Goal: Task Accomplishment & Management: Complete application form

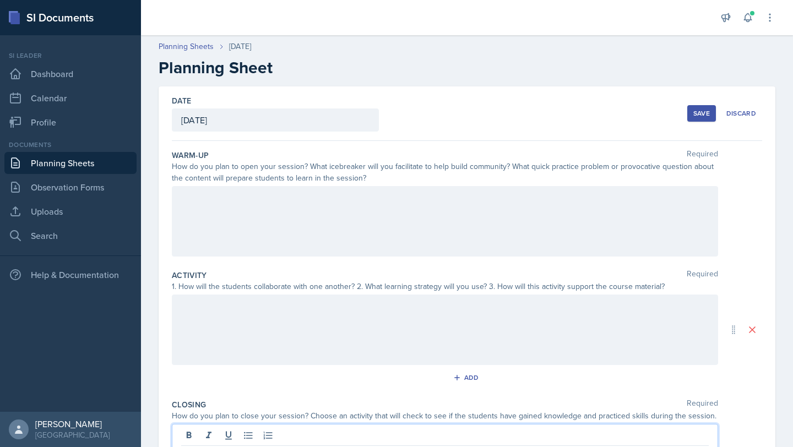
scroll to position [153, 0]
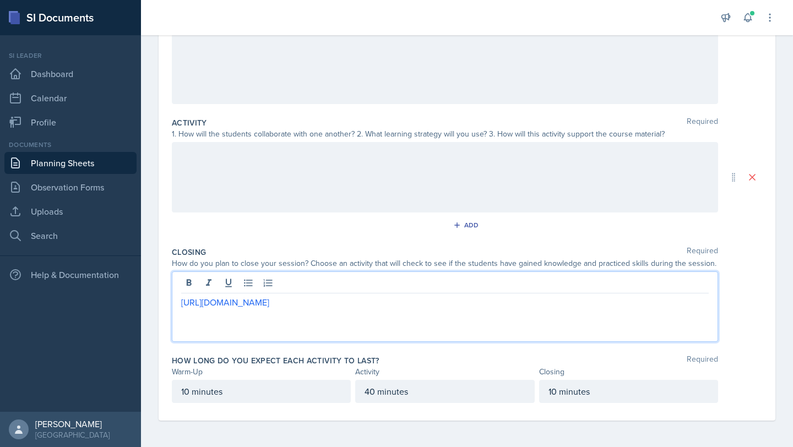
click at [180, 301] on div "[URL][DOMAIN_NAME]" at bounding box center [445, 307] width 547 height 71
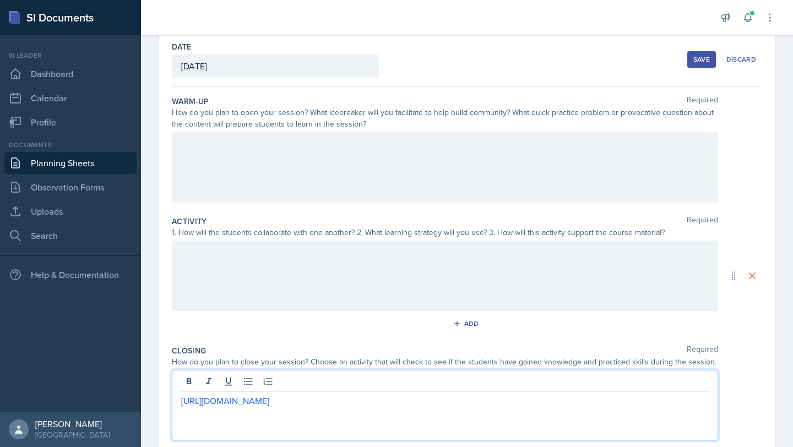
scroll to position [0, 0]
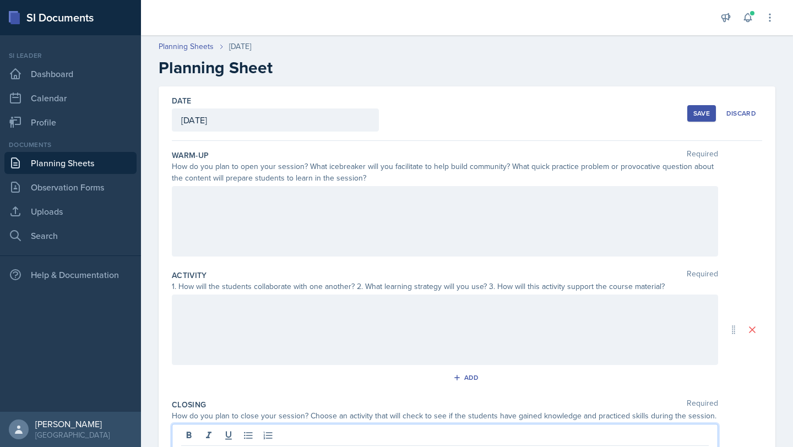
click at [240, 214] on div at bounding box center [445, 221] width 547 height 71
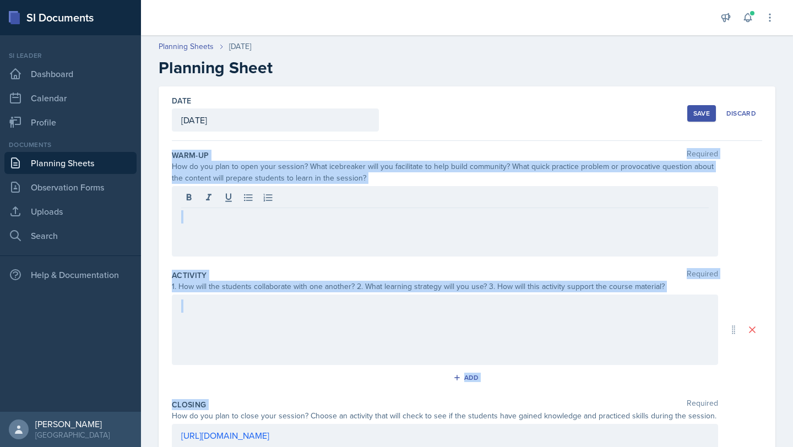
drag, startPoint x: 172, startPoint y: 156, endPoint x: 614, endPoint y: 402, distance: 505.8
click at [614, 402] on div "Warm-Up Required How do you plan to open your session? What icebreaker will you…" at bounding box center [467, 357] width 591 height 432
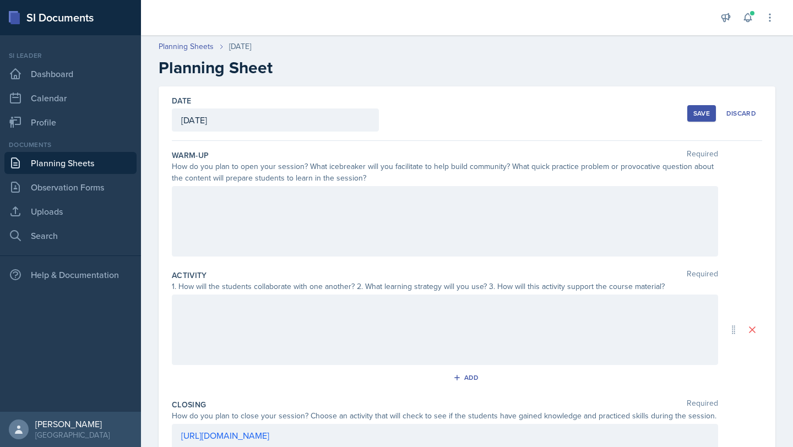
click at [702, 420] on div "How do you plan to close your session? Choose an activity that will check to se…" at bounding box center [445, 416] width 547 height 12
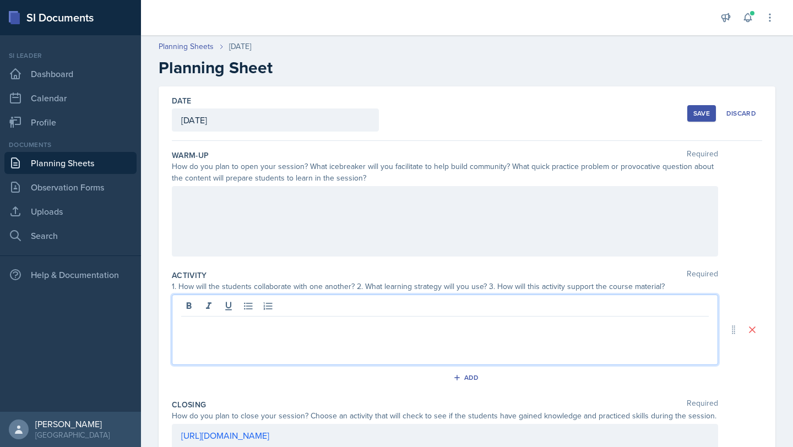
drag, startPoint x: 706, startPoint y: 419, endPoint x: 170, endPoint y: 163, distance: 594.1
click at [170, 163] on div "Date [DATE] [DATE] 31 1 2 3 4 5 6 7 8 9 10 11 12 13 14 15 16 17 18 19 20 21 22 …" at bounding box center [467, 329] width 617 height 487
click at [170, 158] on div "Date [DATE] [DATE] 31 1 2 3 4 5 6 7 8 9 10 11 12 13 14 15 16 17 18 19 20 21 22 …" at bounding box center [467, 329] width 617 height 487
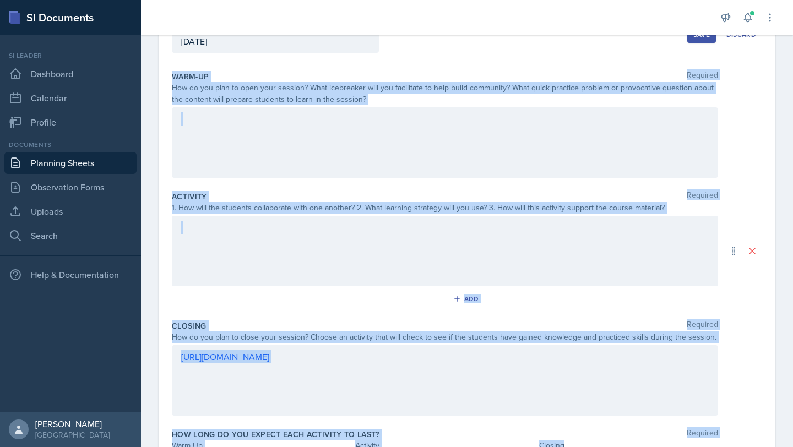
scroll to position [90, 0]
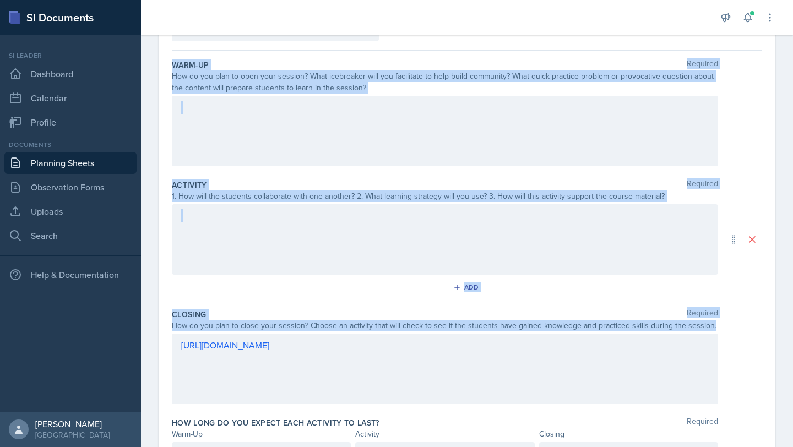
drag, startPoint x: 173, startPoint y: 110, endPoint x: 713, endPoint y: 325, distance: 581.1
click at [713, 325] on div "Warm-Up Required How do you plan to open your session? What icebreaker will you…" at bounding box center [467, 267] width 591 height 432
copy div "Warm-Up Required How do you plan to open your session? What icebreaker will you…"
click at [347, 113] on p at bounding box center [445, 107] width 528 height 13
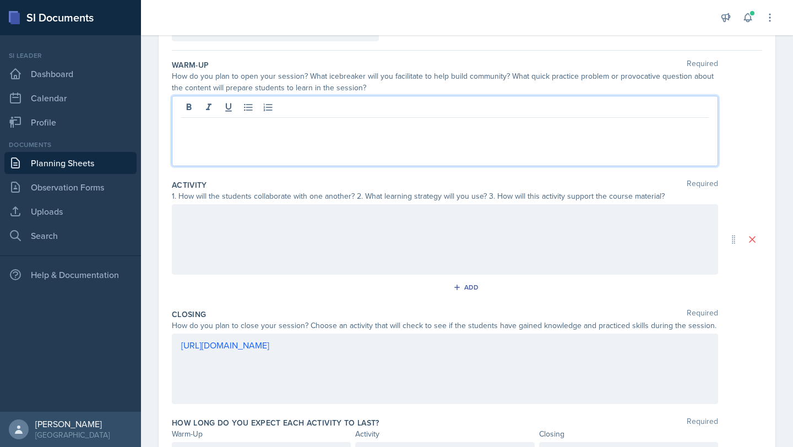
scroll to position [110, 0]
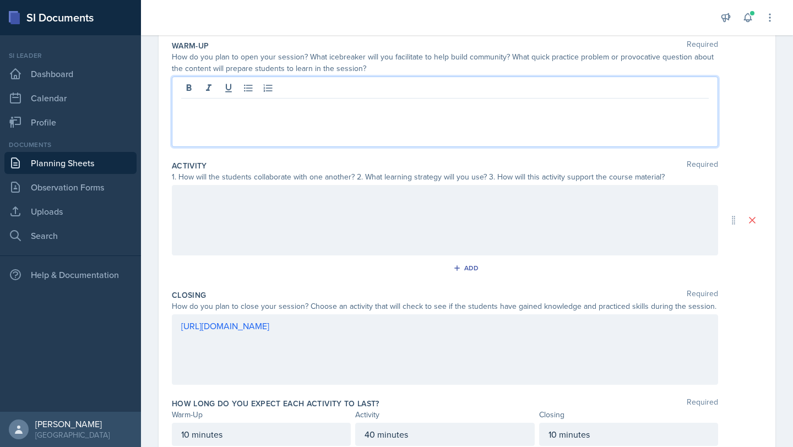
paste div
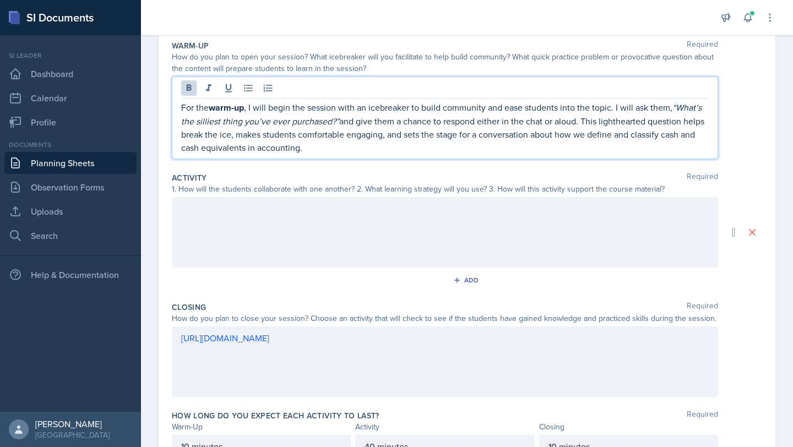
click at [244, 110] on strong "warm-up" at bounding box center [226, 107] width 35 height 13
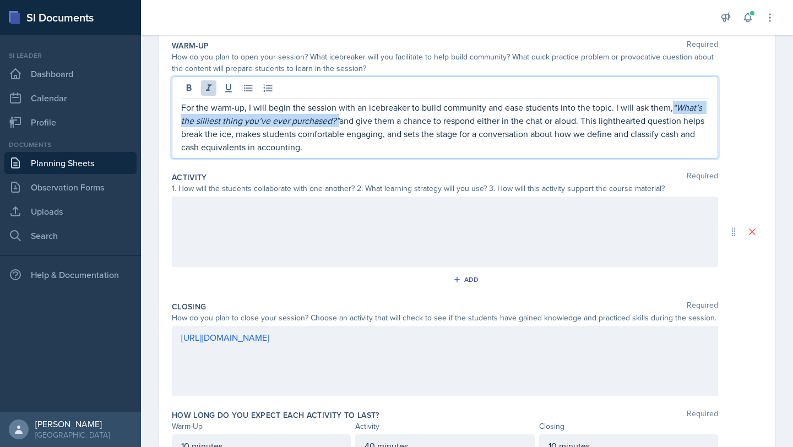
drag, startPoint x: 675, startPoint y: 106, endPoint x: 340, endPoint y: 121, distance: 335.3
click at [340, 121] on p "For the warm-up, I will begin the session with an icebreaker to build community…" at bounding box center [445, 127] width 528 height 53
click at [207, 86] on icon at bounding box center [208, 88] width 11 height 11
click at [359, 154] on div "For the warm-up, I will begin the session with an icebreaker to build community…" at bounding box center [445, 118] width 547 height 82
click at [352, 148] on p "For the warm-up, I will begin the session with an icebreaker to build community…" at bounding box center [445, 127] width 528 height 53
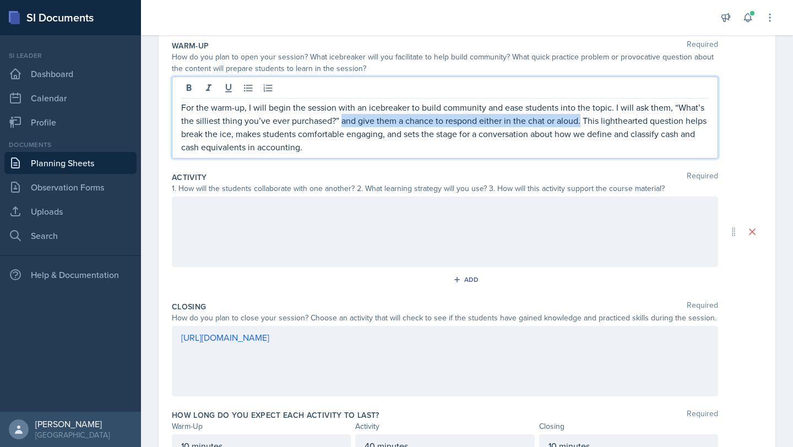
drag, startPoint x: 581, startPoint y: 122, endPoint x: 340, endPoint y: 122, distance: 240.8
click at [340, 122] on p "For the warm-up, I will begin the session with an icebreaker to build community…" at bounding box center [445, 127] width 528 height 53
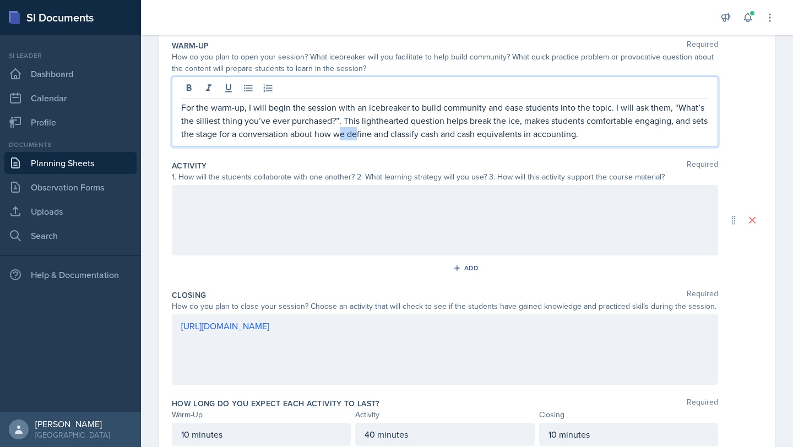
drag, startPoint x: 597, startPoint y: 143, endPoint x: 341, endPoint y: 137, distance: 256.2
click at [341, 137] on div "For the warm-up, I will begin the session with an icebreaker to build community…" at bounding box center [445, 112] width 547 height 71
drag, startPoint x: 332, startPoint y: 134, endPoint x: 622, endPoint y: 131, distance: 289.8
click at [622, 131] on p "For the warm-up, I will begin the session with an icebreaker to build community…" at bounding box center [445, 121] width 528 height 40
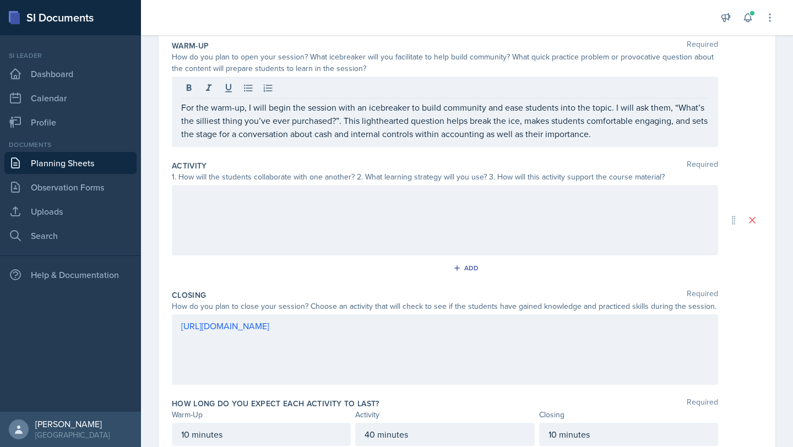
click at [414, 235] on div at bounding box center [445, 220] width 547 height 71
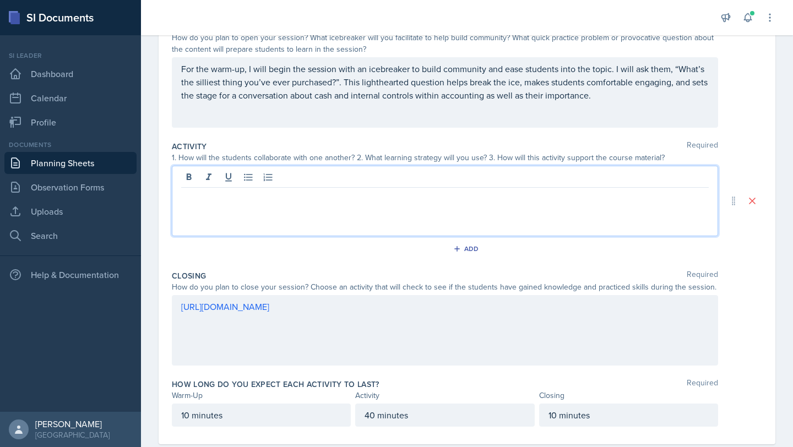
click at [333, 82] on p "For the warm-up, I will begin the session with an icebreaker to build community…" at bounding box center [445, 82] width 528 height 40
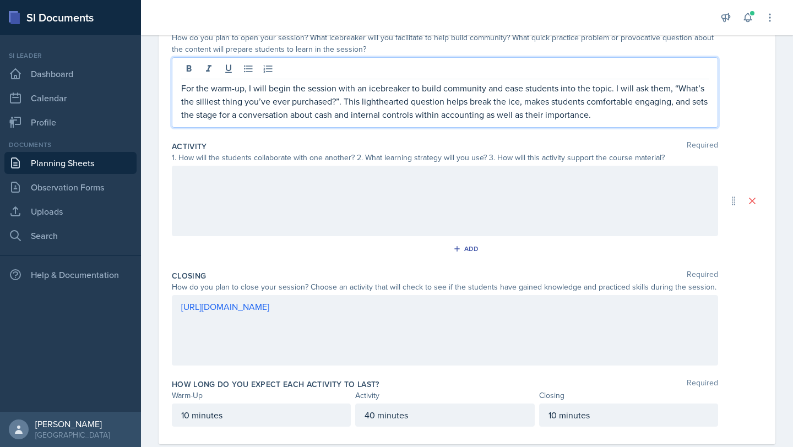
click at [342, 101] on p "For the warm-up, I will begin the session with an icebreaker to build community…" at bounding box center [445, 102] width 528 height 40
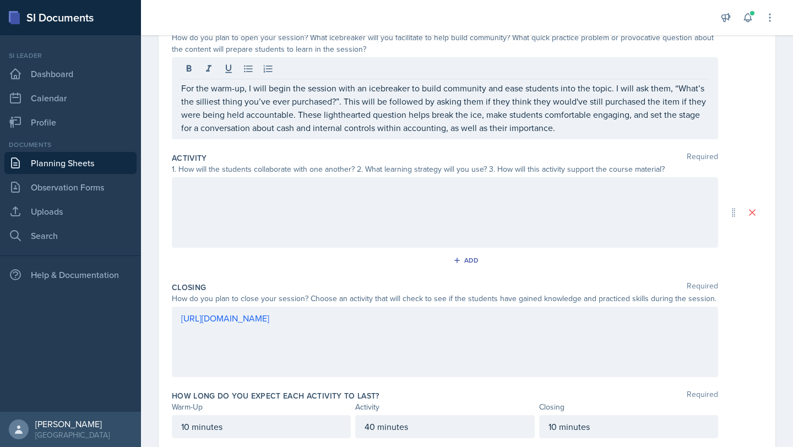
click at [327, 237] on div at bounding box center [445, 212] width 547 height 71
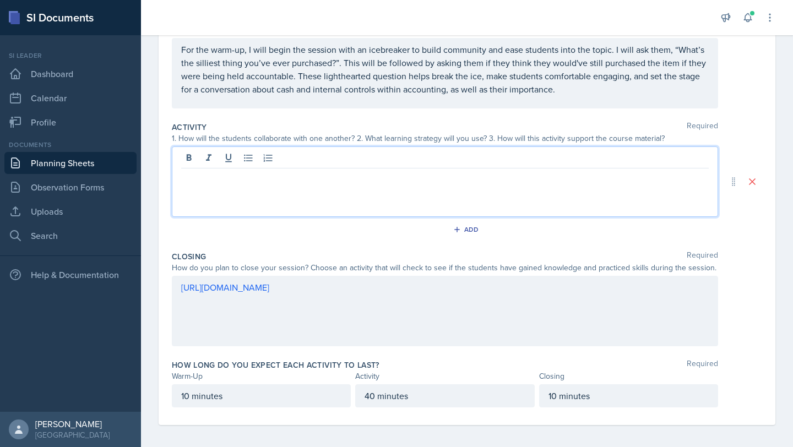
click at [392, 76] on p "For the warm-up, I will begin the session with an icebreaker to build community…" at bounding box center [445, 69] width 528 height 53
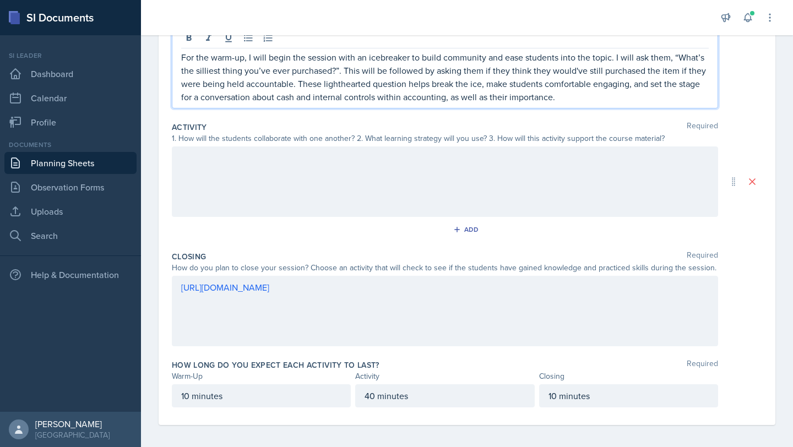
click at [407, 83] on p "For the warm-up, I will begin the session with an icebreaker to build community…" at bounding box center [445, 77] width 528 height 53
click at [336, 171] on div at bounding box center [445, 182] width 547 height 71
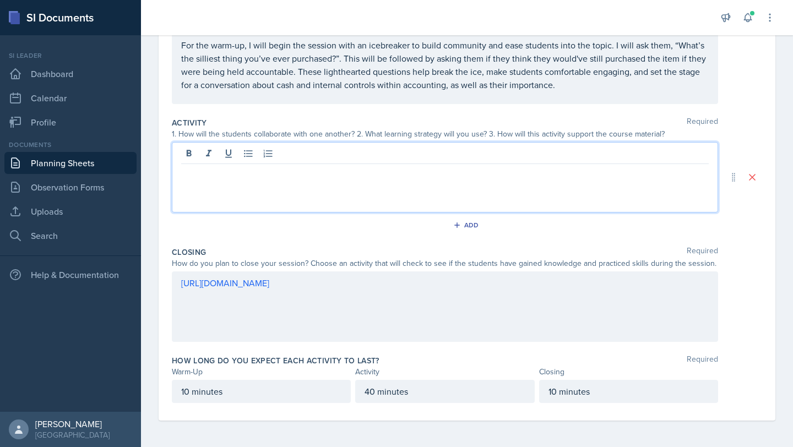
scroll to position [153, 0]
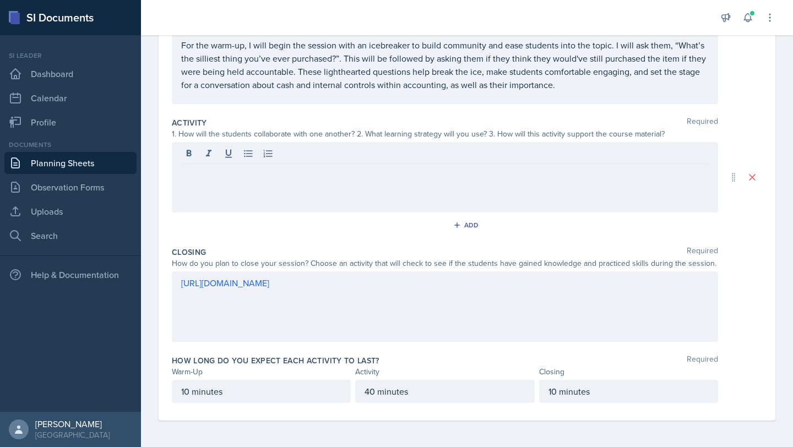
click at [247, 203] on div at bounding box center [445, 177] width 547 height 71
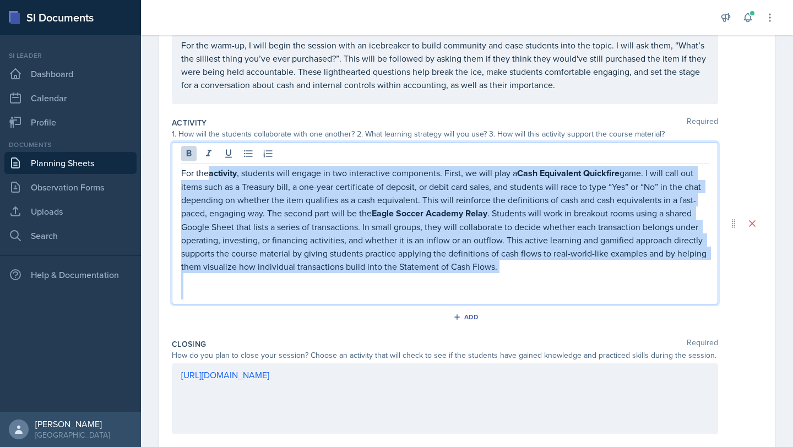
drag, startPoint x: 213, startPoint y: 169, endPoint x: 558, endPoint y: 291, distance: 365.9
click at [558, 291] on div "For the activity , students will engage in two interactive components. First, w…" at bounding box center [445, 232] width 528 height 133
click at [195, 158] on button at bounding box center [188, 153] width 15 height 15
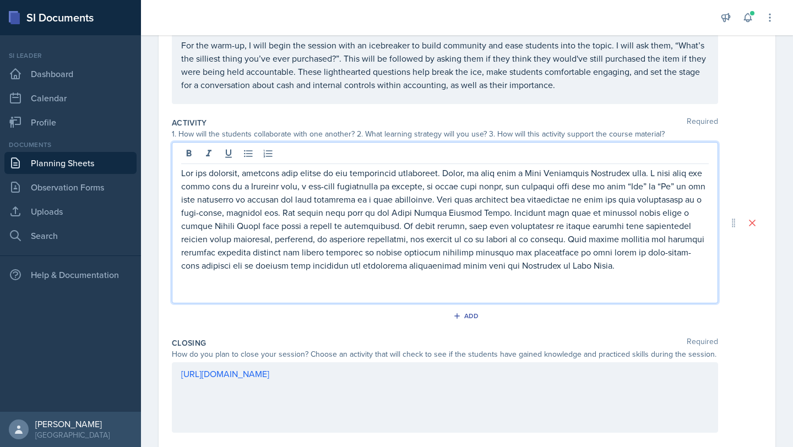
click at [414, 272] on p at bounding box center [445, 278] width 528 height 13
drag, startPoint x: 491, startPoint y: 186, endPoint x: 437, endPoint y: 184, distance: 54.6
click at [437, 184] on p at bounding box center [445, 219] width 528 height 106
click at [431, 187] on p at bounding box center [445, 219] width 528 height 106
click at [478, 184] on p at bounding box center [445, 219] width 528 height 106
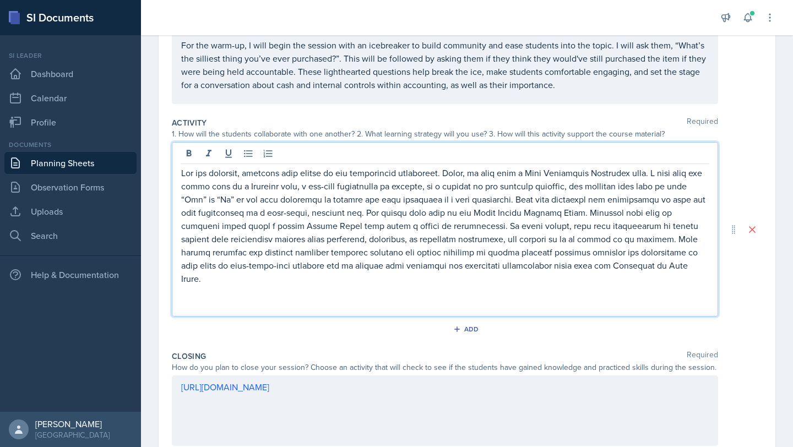
click at [565, 190] on p at bounding box center [445, 225] width 528 height 119
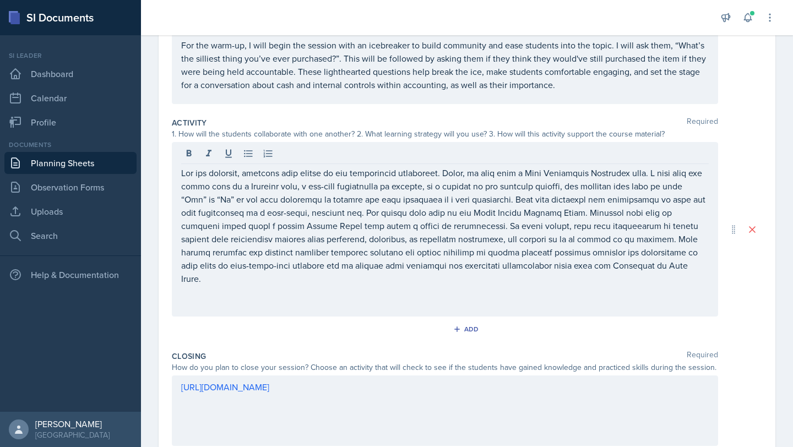
click at [637, 155] on div at bounding box center [445, 155] width 528 height 18
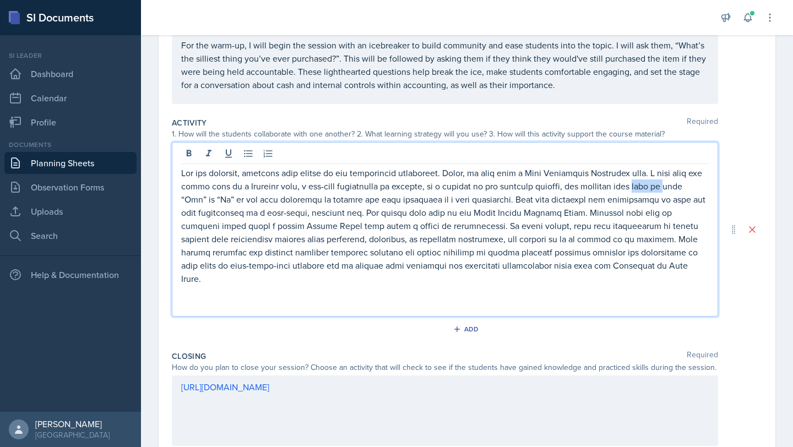
drag, startPoint x: 634, startPoint y: 186, endPoint x: 661, endPoint y: 192, distance: 28.1
click at [661, 192] on p at bounding box center [445, 225] width 528 height 119
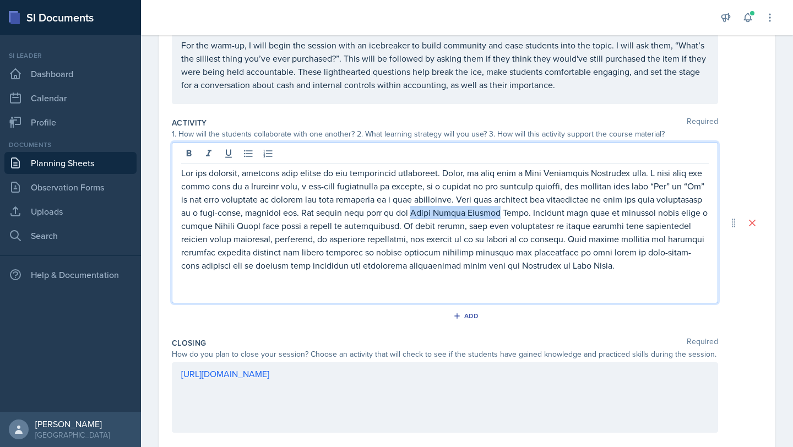
drag, startPoint x: 495, startPoint y: 215, endPoint x: 408, endPoint y: 214, distance: 86.5
click at [408, 214] on p at bounding box center [445, 219] width 528 height 106
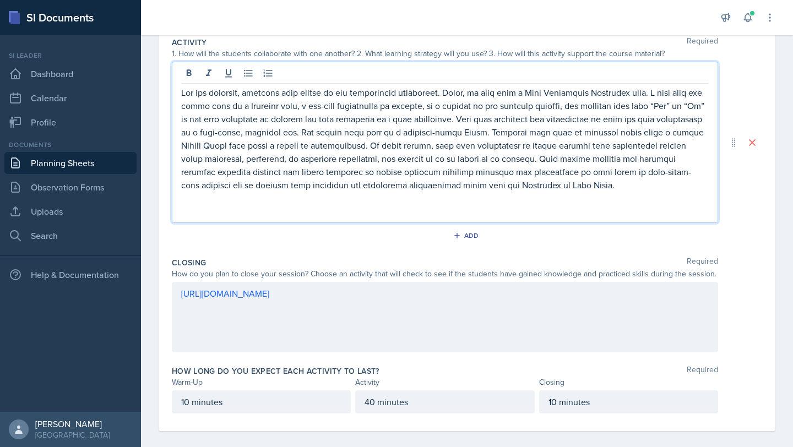
click at [180, 297] on div "[URL][DOMAIN_NAME]" at bounding box center [445, 317] width 547 height 71
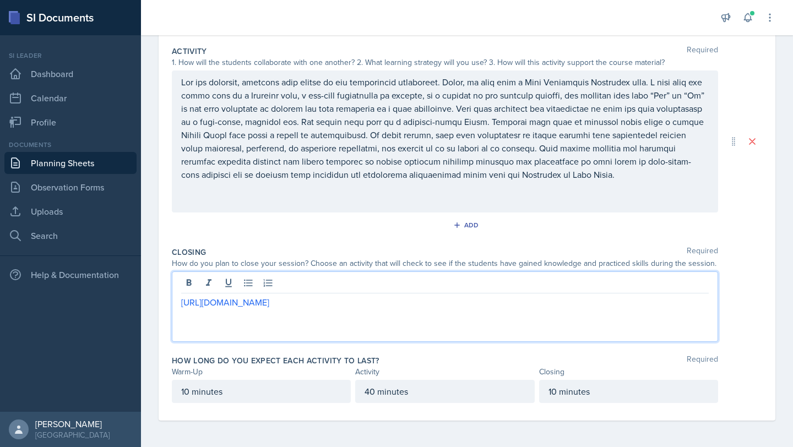
scroll to position [224, 0]
click at [180, 303] on div "[URL][DOMAIN_NAME]" at bounding box center [445, 307] width 547 height 71
click at [181, 301] on link "[URL][DOMAIN_NAME]" at bounding box center [225, 302] width 88 height 12
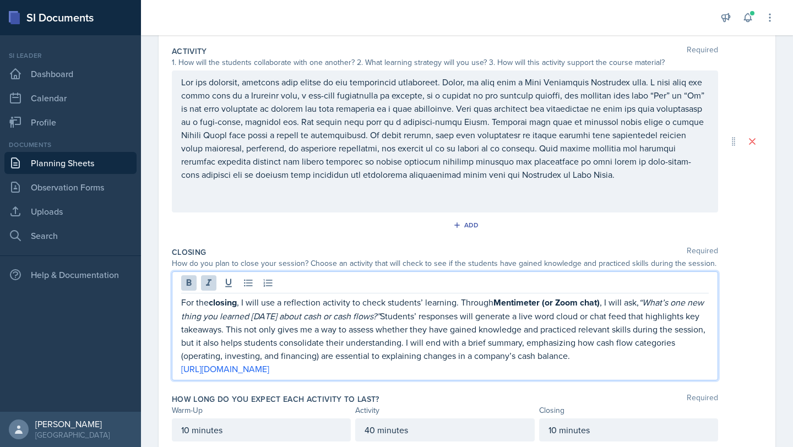
drag, startPoint x: 208, startPoint y: 302, endPoint x: 626, endPoint y: 425, distance: 436.5
click at [626, 425] on div "Warm-Up Required How do you plan to open your session? What icebreaker will you…" at bounding box center [467, 188] width 591 height 543
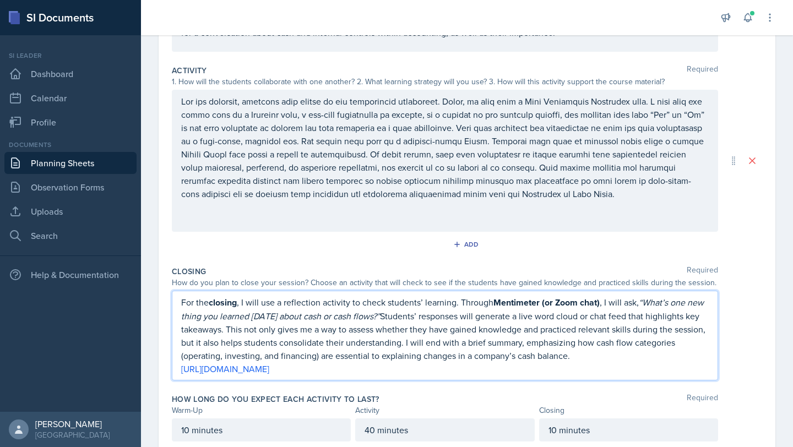
click at [322, 314] on em "“What’s one new thing you learned [DATE] about cash or cash flows?”" at bounding box center [443, 309] width 525 height 26
drag, startPoint x: 209, startPoint y: 303, endPoint x: 583, endPoint y: 355, distance: 377.7
click at [583, 355] on p "For the closing , I will use a reflection activity to check students’ learning.…" at bounding box center [445, 329] width 528 height 67
click at [583, 359] on p "For the closing, I will use a reflection activity to check students’ learning. …" at bounding box center [445, 329] width 528 height 66
drag, startPoint x: 542, startPoint y: 301, endPoint x: 598, endPoint y: 302, distance: 56.2
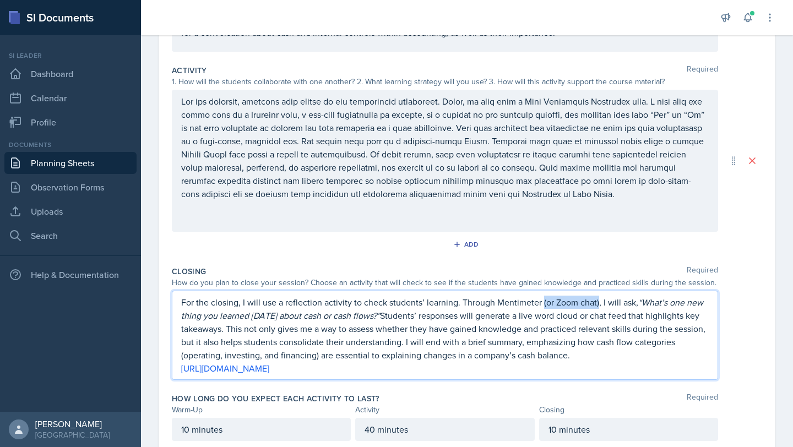
click at [598, 302] on p "For the closing, I will use a reflection activity to check students’ learning. …" at bounding box center [445, 329] width 528 height 66
drag, startPoint x: 542, startPoint y: 317, endPoint x: 590, endPoint y: 315, distance: 48.0
click at [590, 315] on p "For the closing, I will use a reflection activity to check students’ learning. …" at bounding box center [445, 329] width 528 height 66
drag, startPoint x: 343, startPoint y: 344, endPoint x: 505, endPoint y: 355, distance: 162.4
click at [505, 355] on p "For the closing, I will use a reflection activity to check students’ learning. …" at bounding box center [445, 329] width 528 height 66
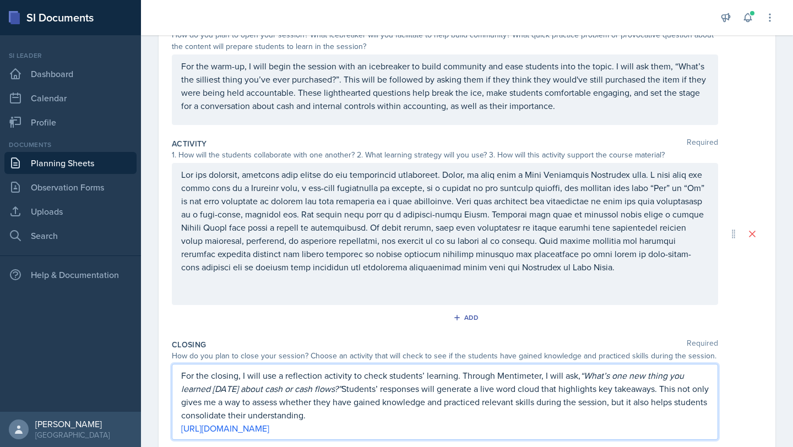
scroll to position [0, 0]
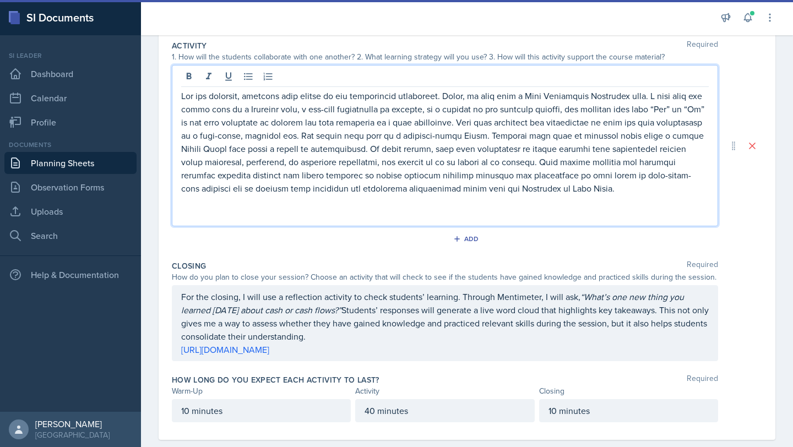
click at [523, 208] on p at bounding box center [445, 214] width 528 height 13
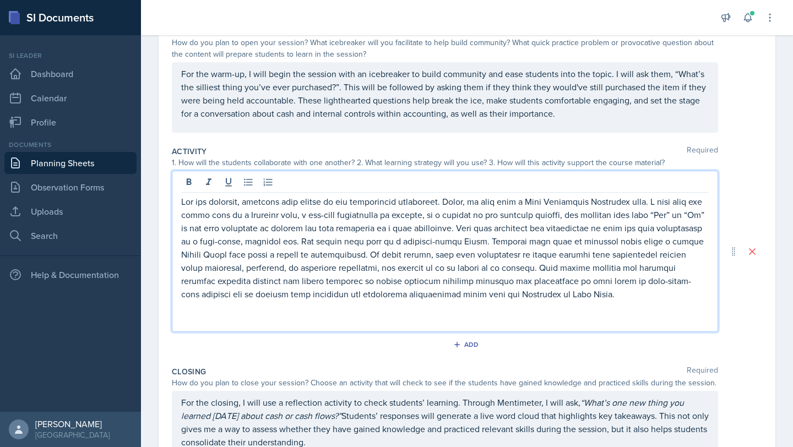
scroll to position [84, 0]
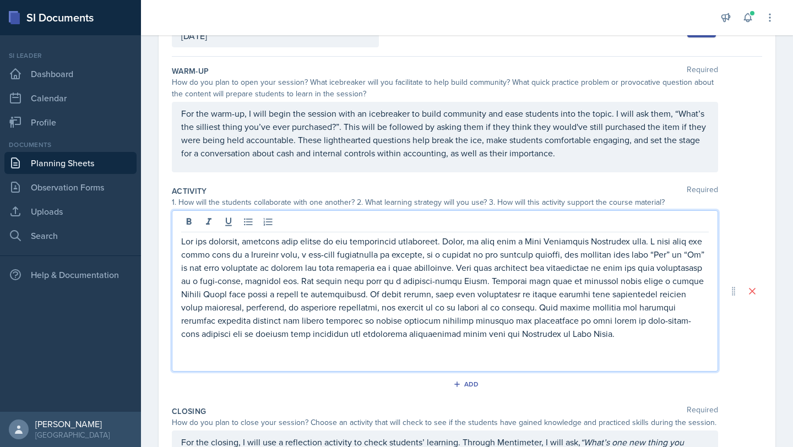
click at [511, 347] on p at bounding box center [445, 346] width 528 height 13
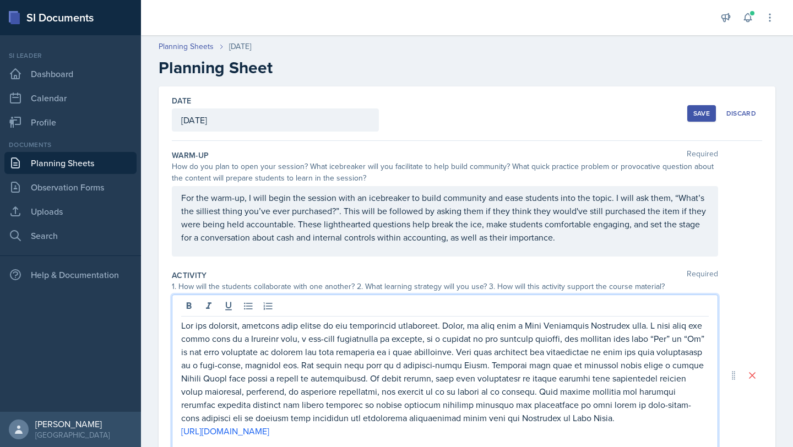
click at [696, 113] on div "Save" at bounding box center [702, 113] width 17 height 9
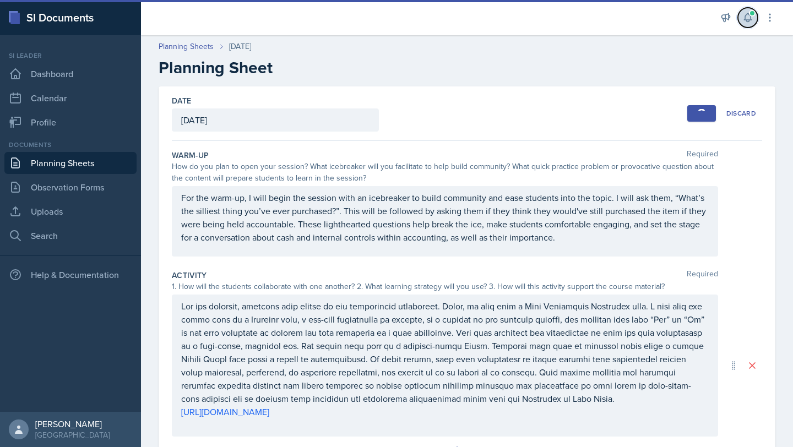
click at [748, 17] on icon at bounding box center [748, 17] width 11 height 11
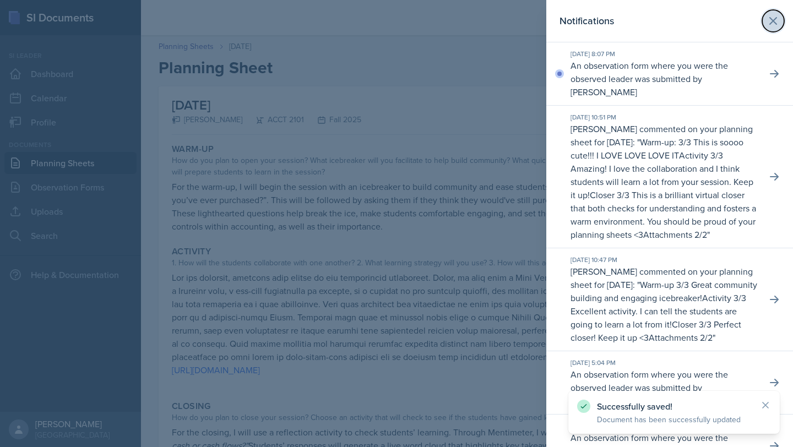
click at [778, 18] on icon at bounding box center [773, 20] width 13 height 13
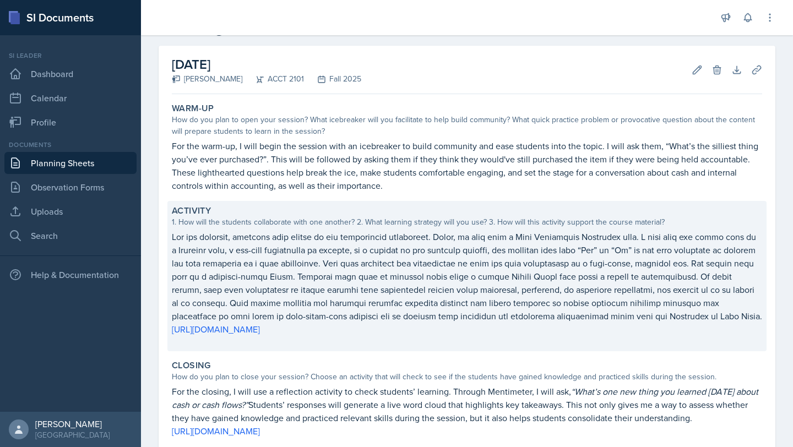
scroll to position [159, 0]
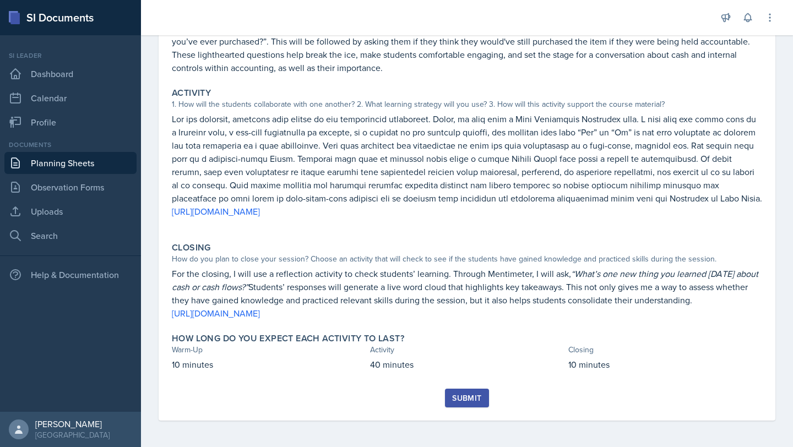
click at [464, 394] on div "Submit" at bounding box center [466, 398] width 29 height 9
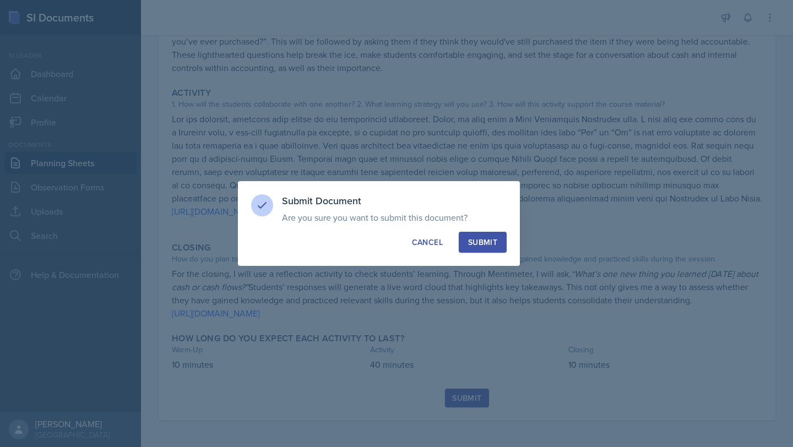
click at [476, 246] on div "Submit" at bounding box center [482, 242] width 29 height 11
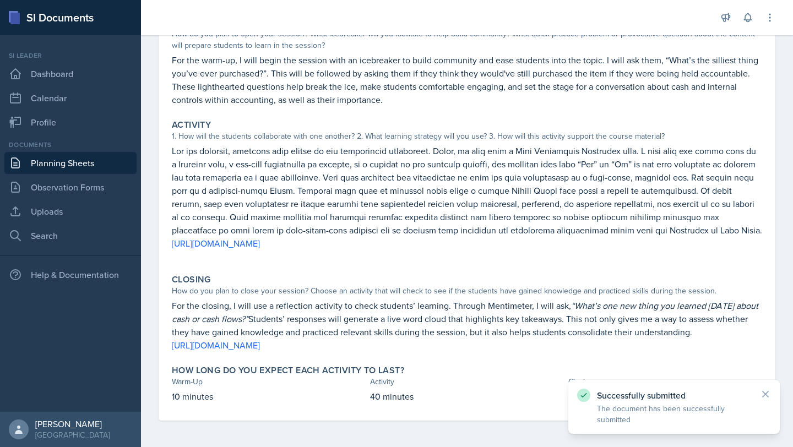
scroll to position [0, 0]
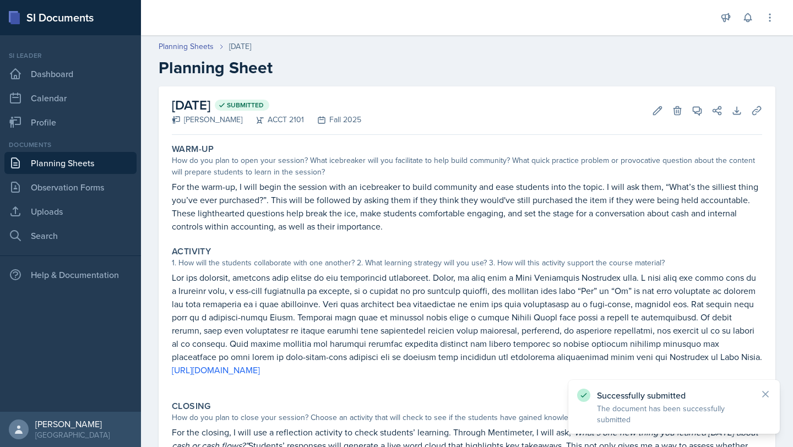
click at [190, 53] on div "Planning Sheets [DATE] Planning Sheet" at bounding box center [467, 59] width 652 height 37
click at [190, 50] on link "Planning Sheets" at bounding box center [186, 47] width 55 height 12
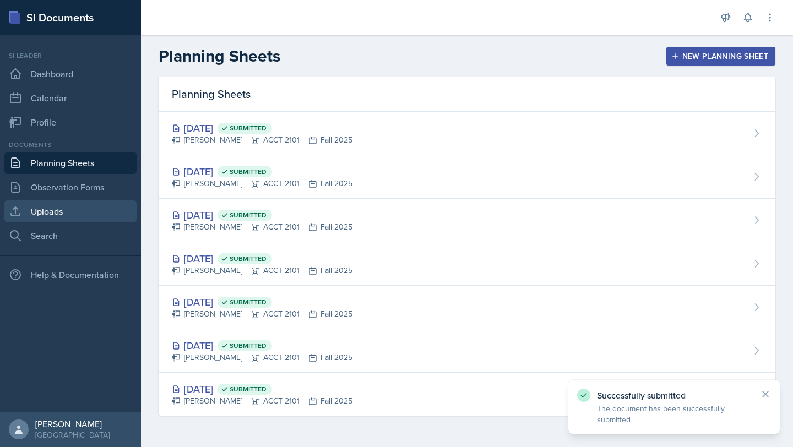
click at [93, 215] on link "Uploads" at bounding box center [70, 212] width 132 height 22
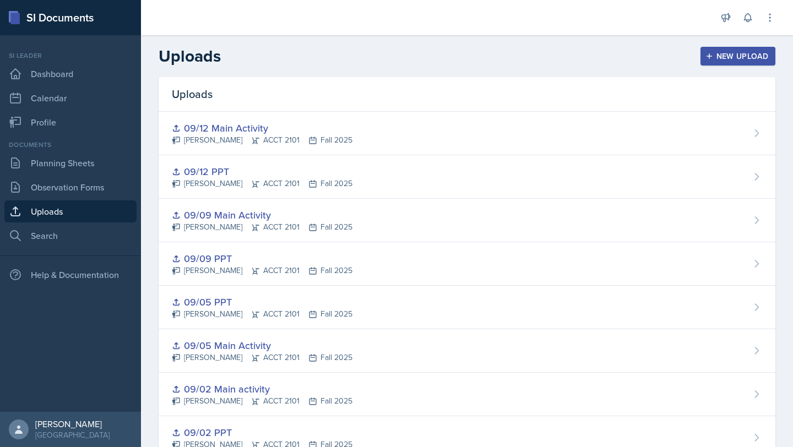
click at [724, 56] on div "New Upload" at bounding box center [738, 56] width 61 height 9
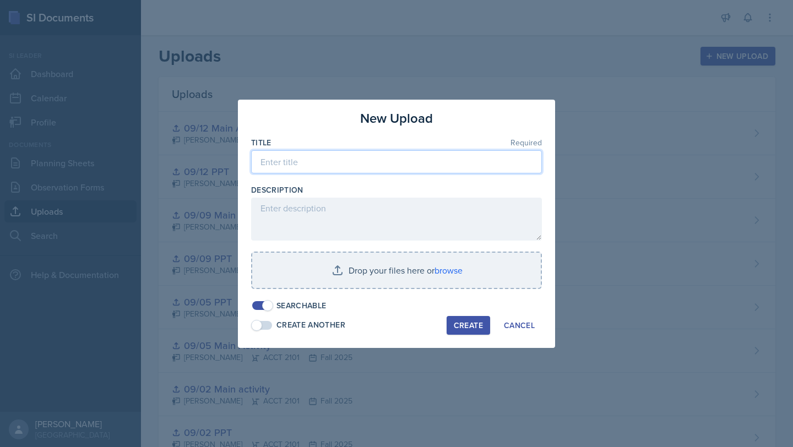
click at [302, 158] on input at bounding box center [396, 161] width 291 height 23
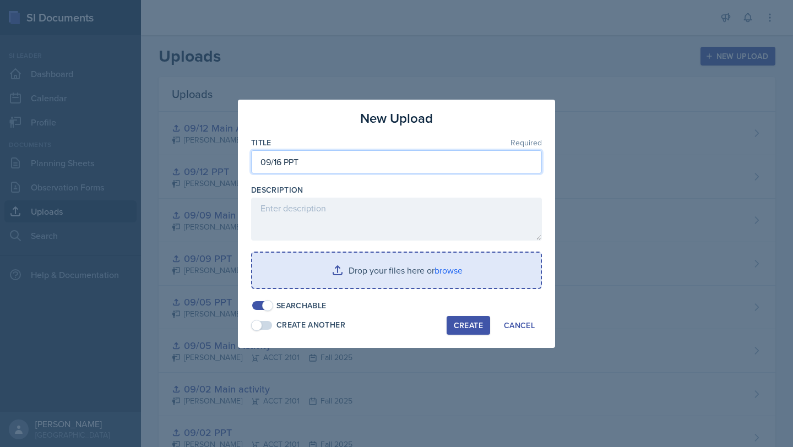
type input "09/16 PPT"
click at [443, 273] on input "file" at bounding box center [396, 270] width 289 height 35
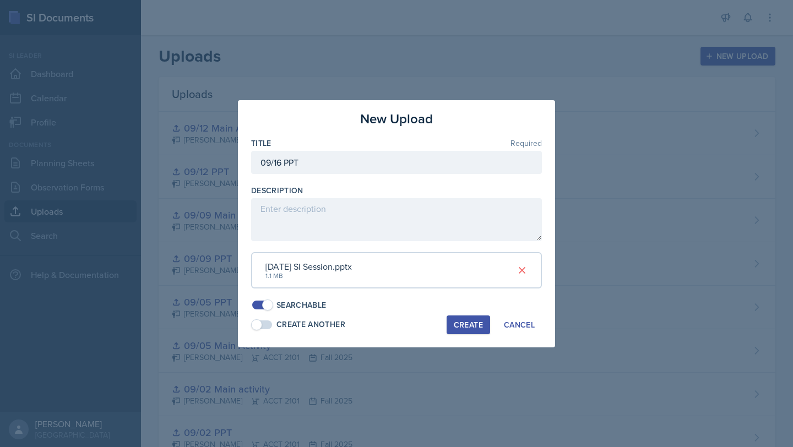
click at [463, 329] on div "Create" at bounding box center [468, 325] width 29 height 9
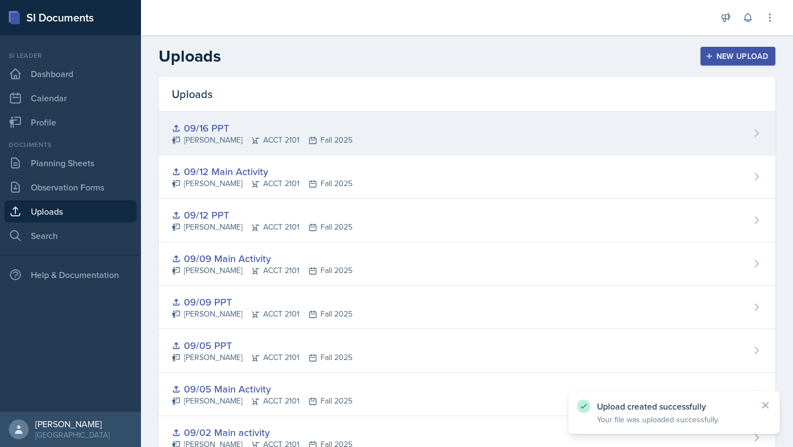
click at [527, 122] on div "09/16 PPT [PERSON_NAME] ACCT 2101 Fall 2025" at bounding box center [467, 134] width 617 height 44
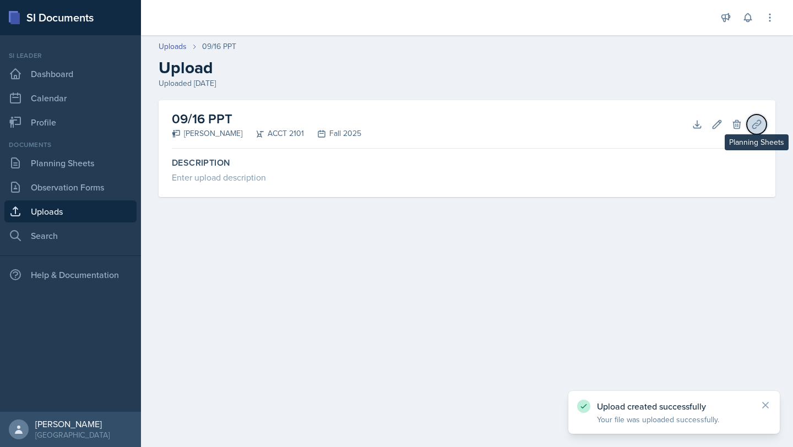
click at [758, 125] on icon at bounding box center [757, 124] width 8 height 8
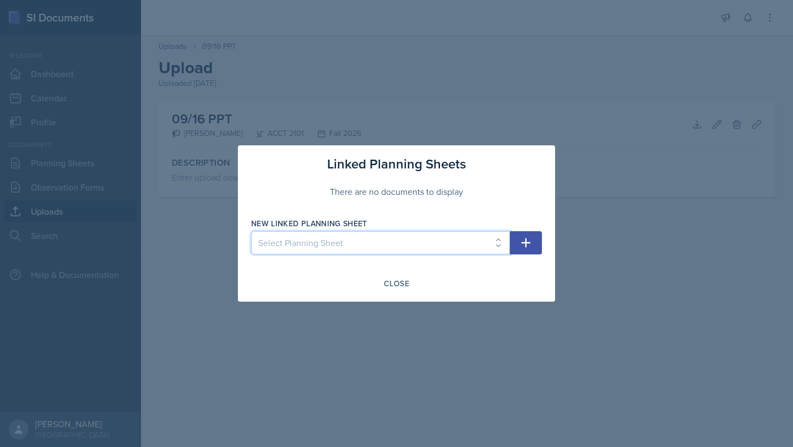
click at [302, 247] on select "Select Planning Sheet [DATE] [DATE] [DATE] [DATE] [DATE] [DATE] [DATE]" at bounding box center [380, 242] width 259 height 23
select select "9fce942a-8479-4ebf-910f-3ae2a068ad76"
click at [251, 231] on select "Select Planning Sheet [DATE] [DATE] [DATE] [DATE] [DATE] [DATE] [DATE]" at bounding box center [380, 242] width 259 height 23
click at [527, 243] on icon "button" at bounding box center [526, 243] width 9 height 9
select select
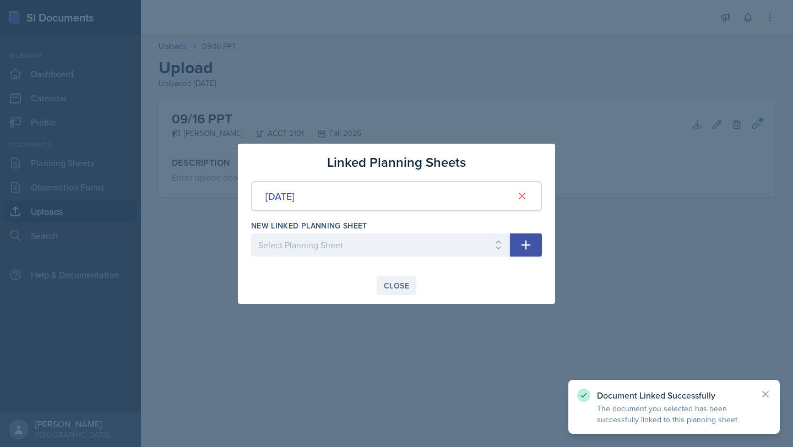
click at [412, 288] on button "Close" at bounding box center [397, 286] width 40 height 19
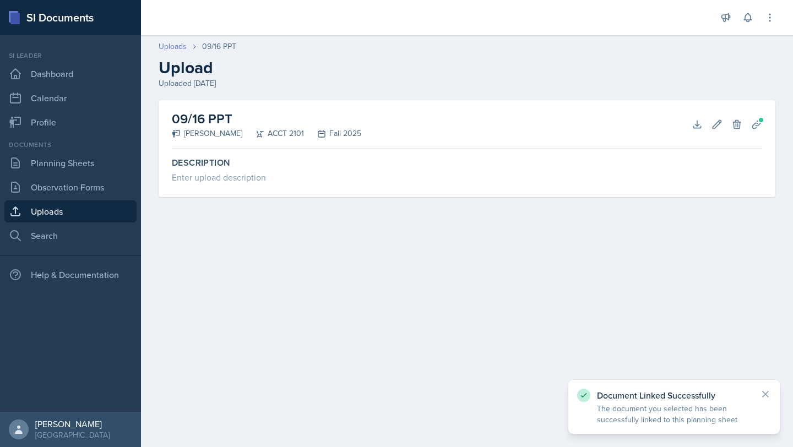
click at [170, 47] on link "Uploads" at bounding box center [173, 47] width 28 height 12
